Goal: Information Seeking & Learning: Understand process/instructions

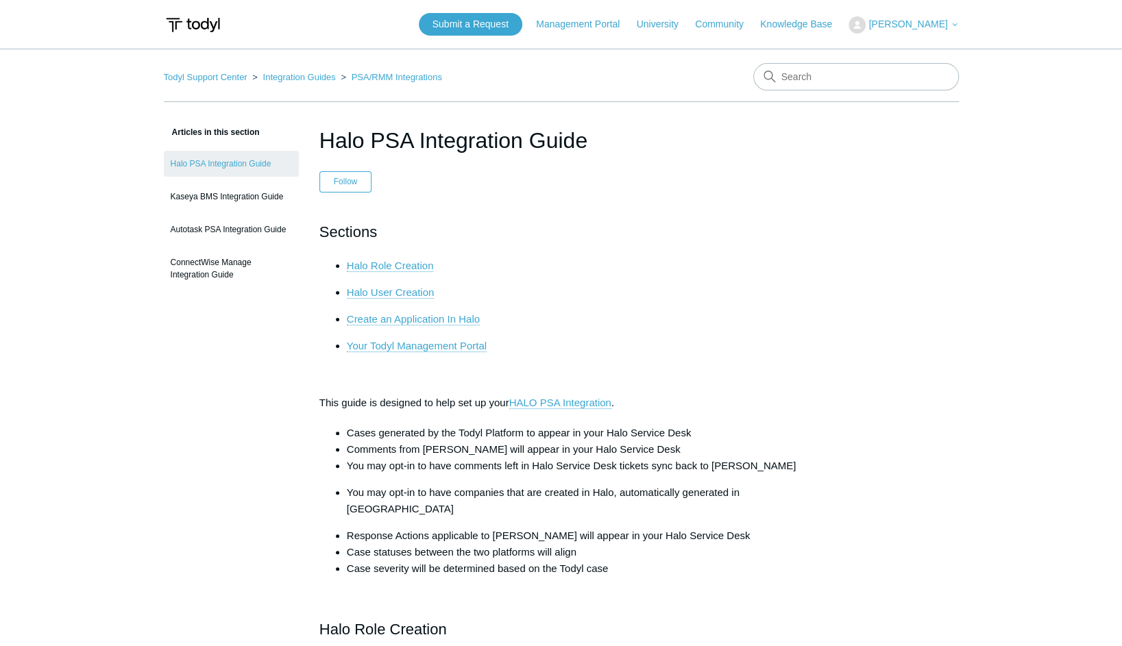
click at [453, 446] on ul "Cases generated by the Todyl Platform to appear in your Halo Service Desk Comme…" at bounding box center [568, 501] width 470 height 152
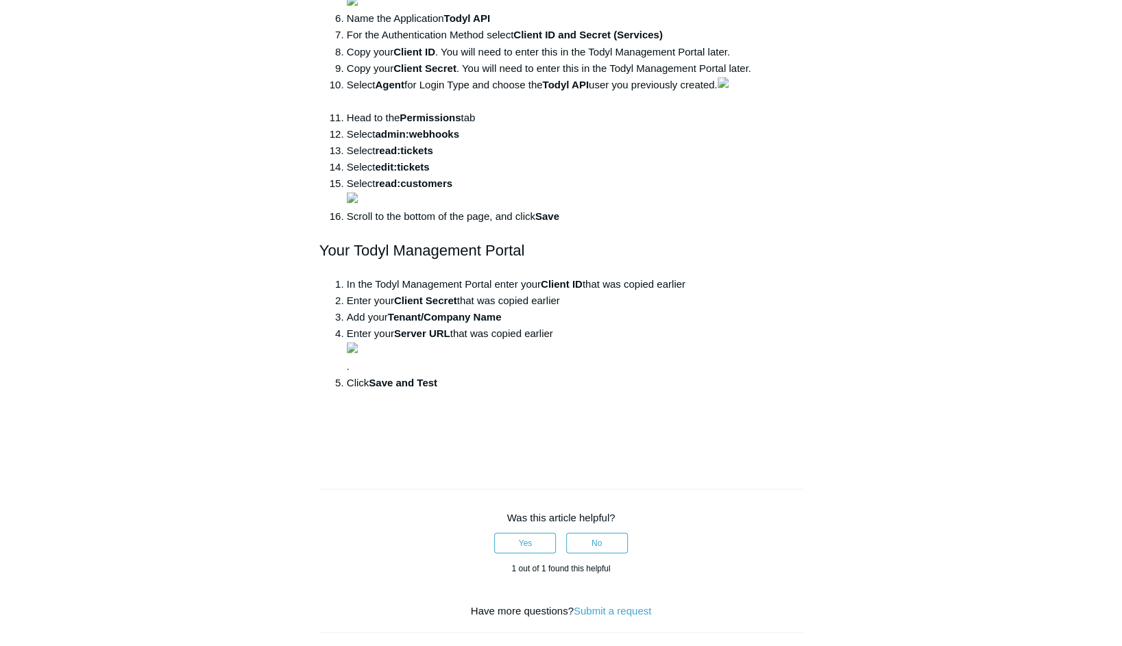
scroll to position [1500, 0]
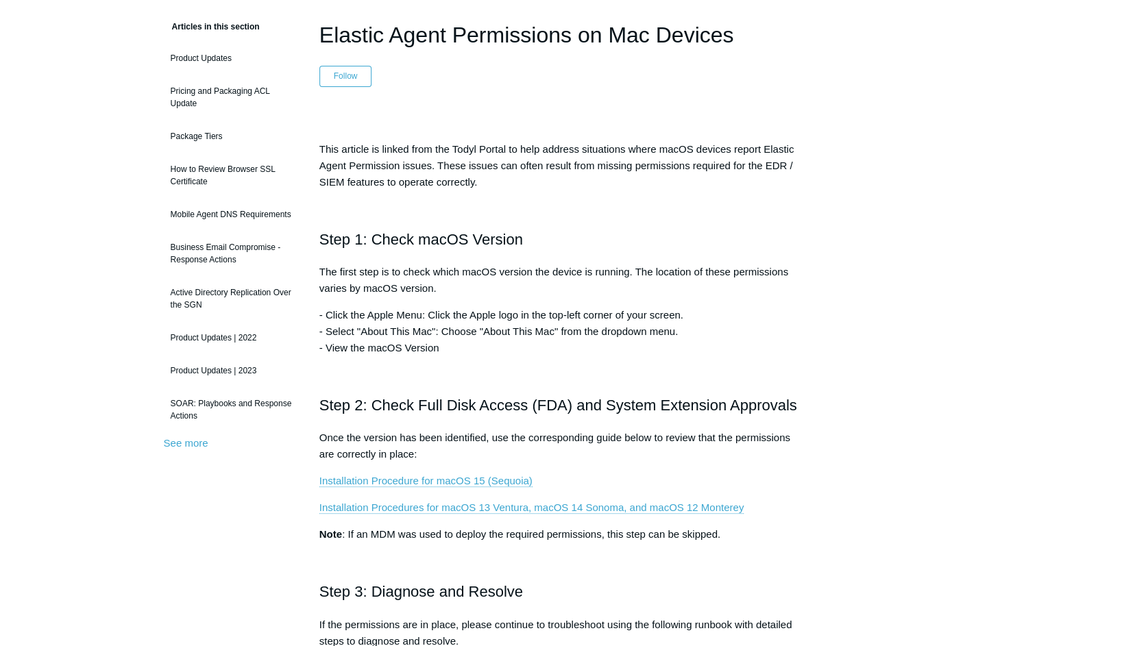
scroll to position [125, 0]
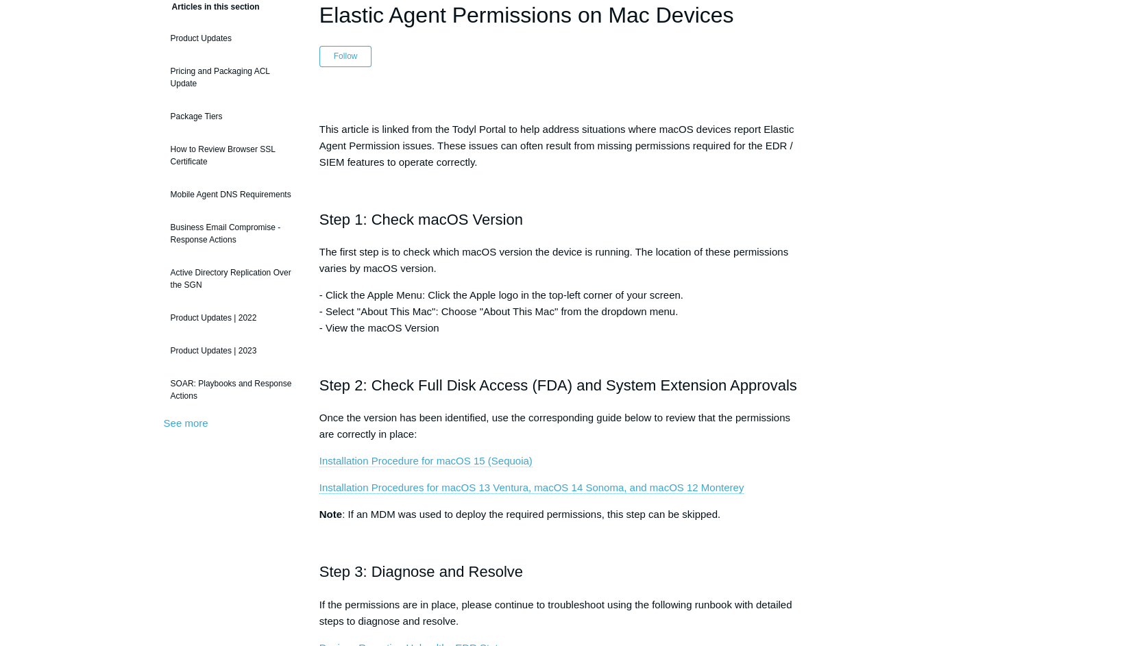
click at [465, 465] on link "Installation Procedure for macOS 15 (Sequoia)" at bounding box center [425, 461] width 213 height 12
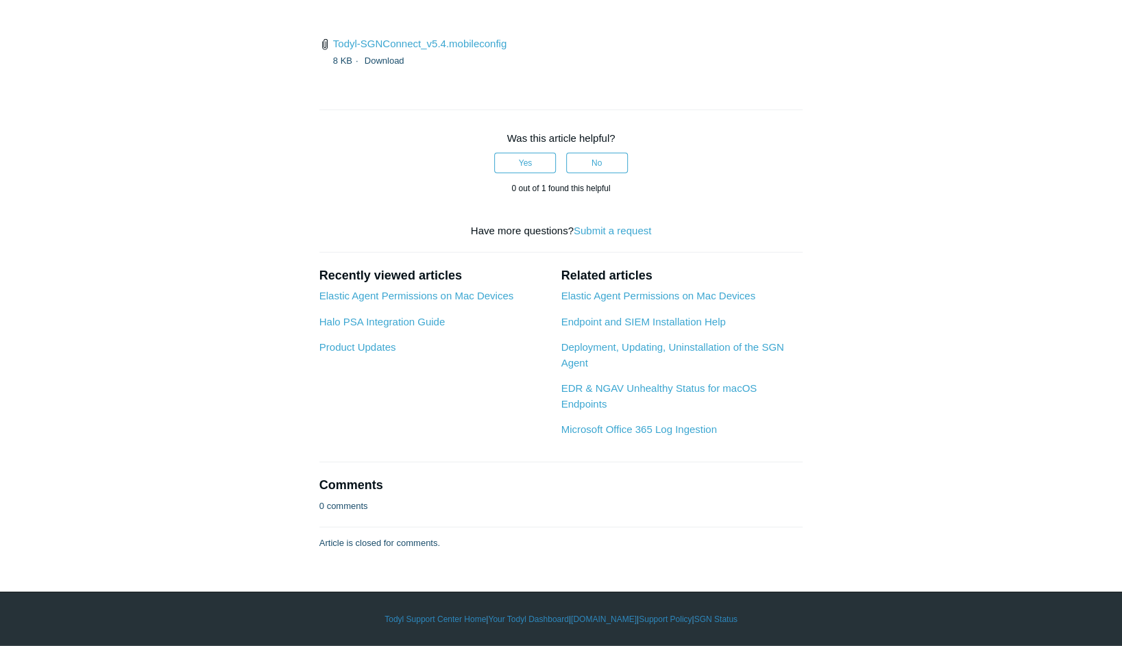
scroll to position [4137, 0]
